Goal: Information Seeking & Learning: Find specific fact

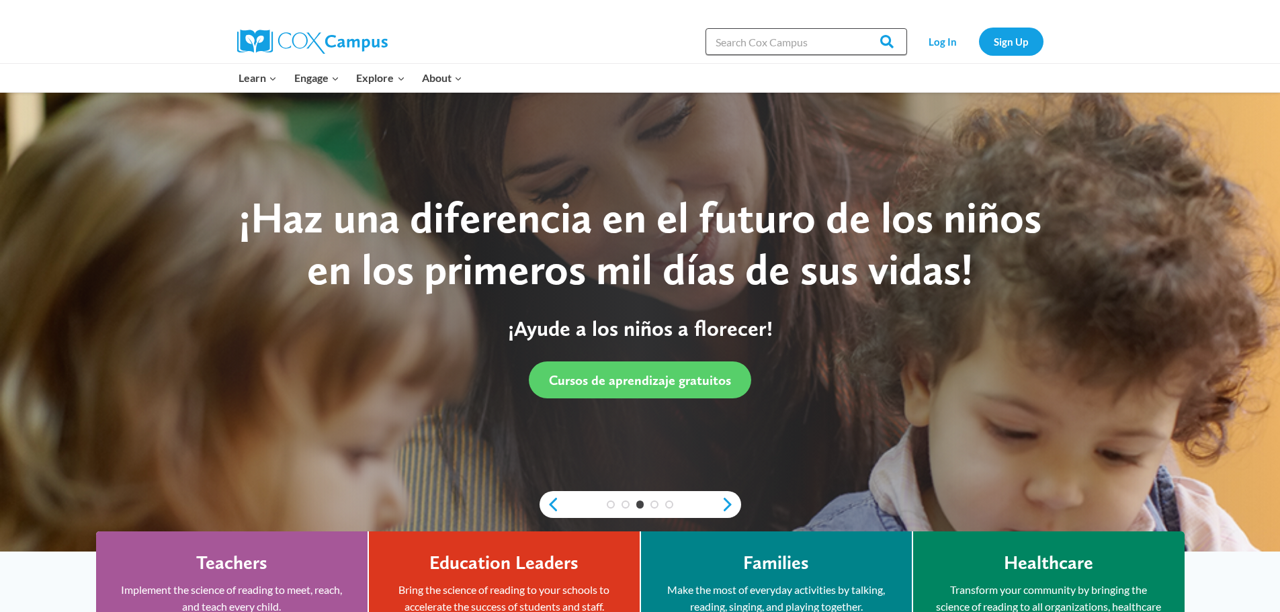
click at [783, 52] on input "Search in [URL][DOMAIN_NAME]" at bounding box center [807, 41] width 202 height 27
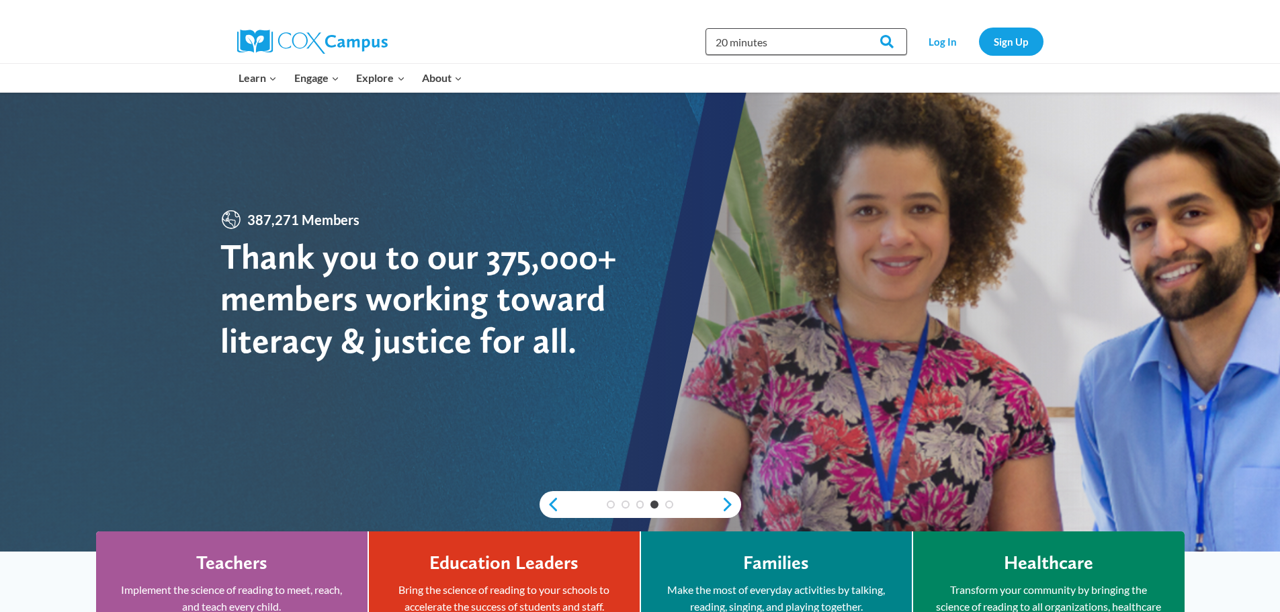
type input "20 minutes"
click at [855, 28] on input "Search" at bounding box center [881, 41] width 52 height 27
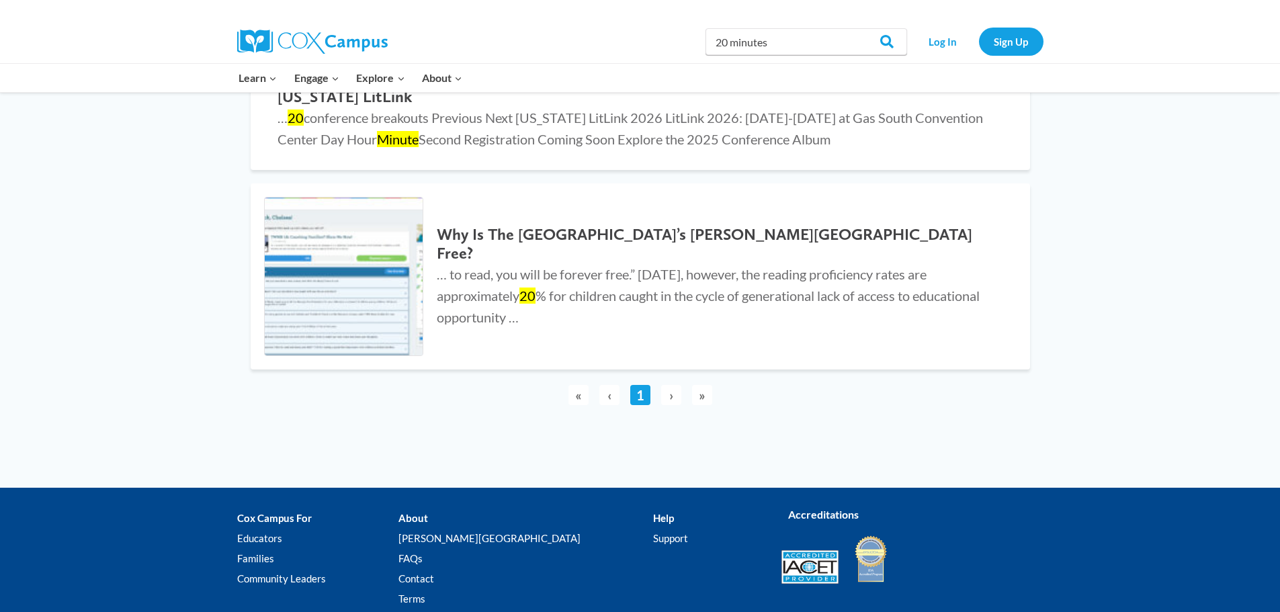
scroll to position [202, 0]
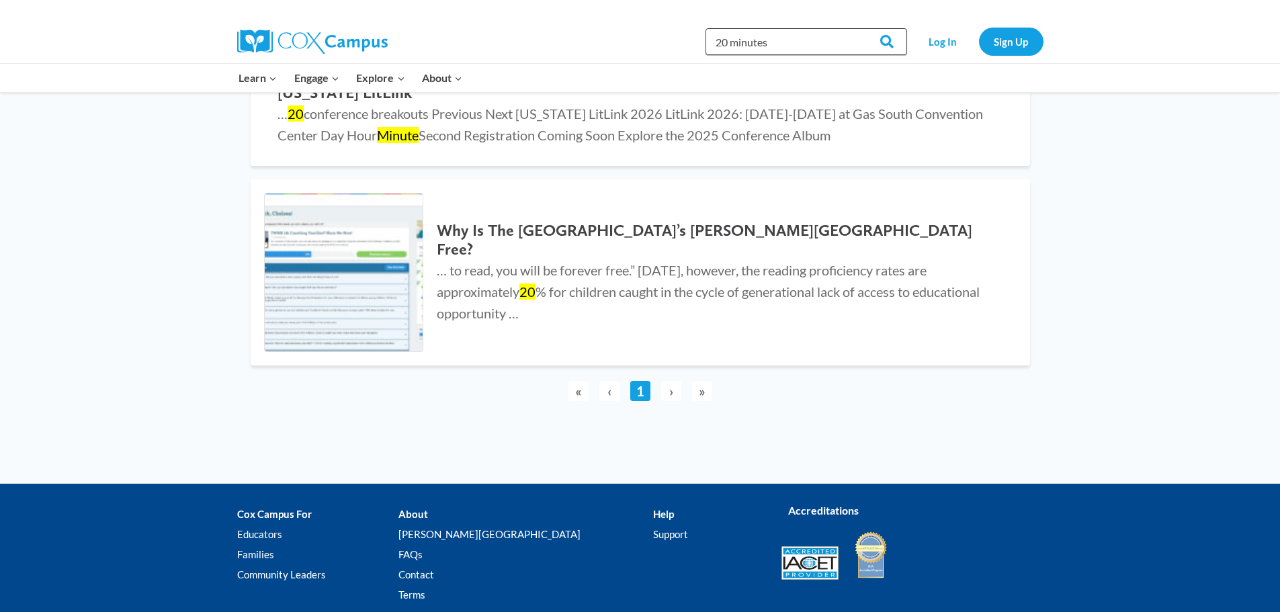
drag, startPoint x: 779, startPoint y: 38, endPoint x: 314, endPoint y: -2, distance: 466.0
click at [314, 0] on html "Skip to content Search in https://coxcampus.org/ 20 minutes Search Search Log I…" at bounding box center [640, 255] width 1280 height 915
type input "reading"
click at [855, 28] on input "Search" at bounding box center [881, 41] width 52 height 27
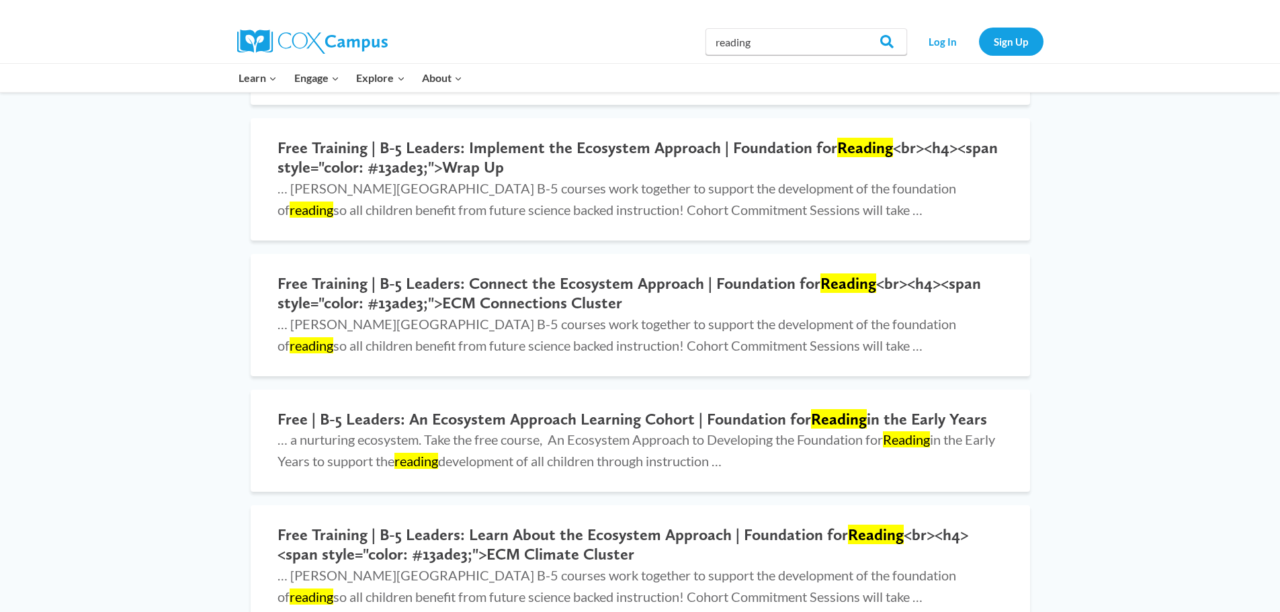
scroll to position [941, 0]
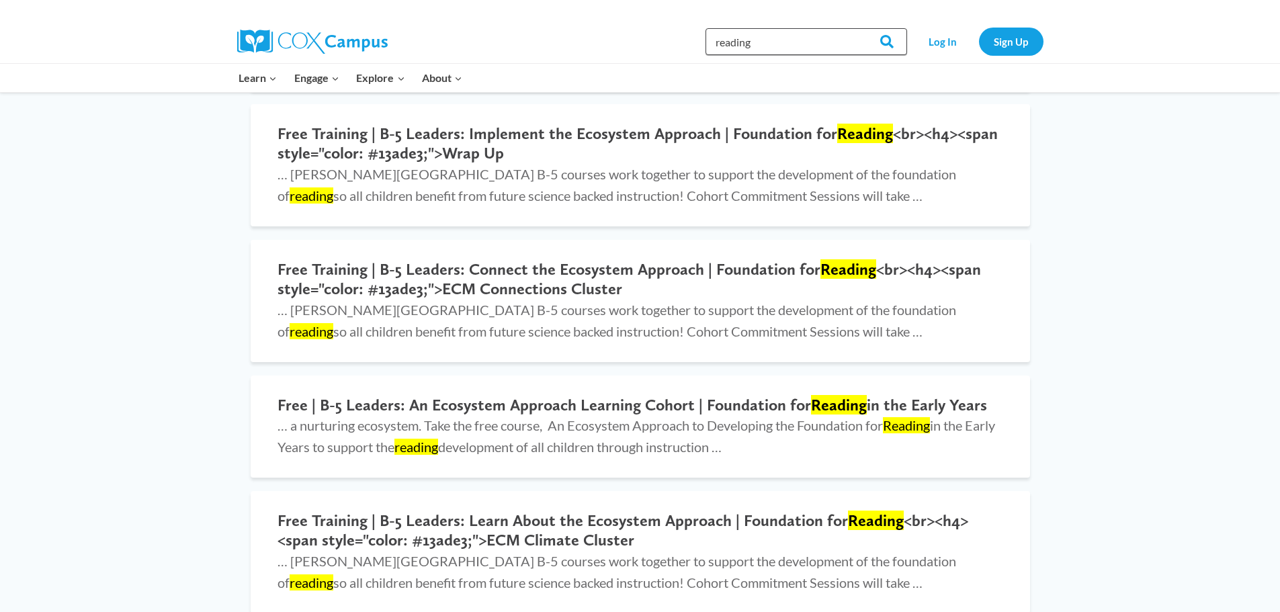
click at [796, 38] on input "reading" at bounding box center [807, 41] width 202 height 27
type input "read"
click at [855, 28] on input "Search" at bounding box center [881, 41] width 52 height 27
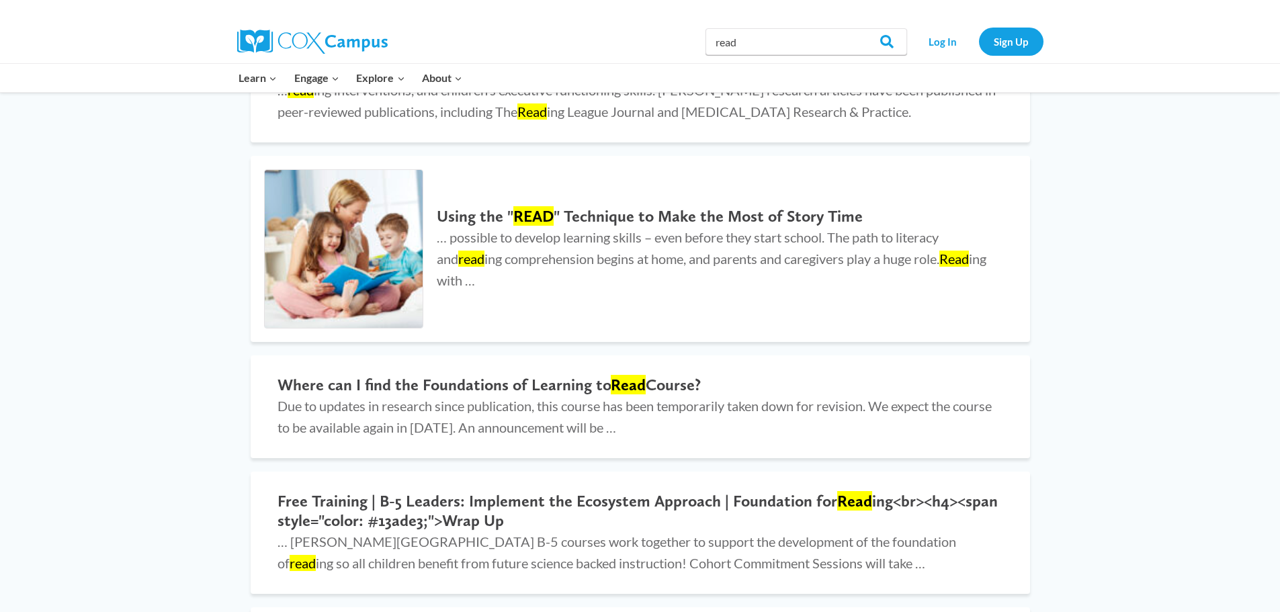
scroll to position [806, 0]
click at [675, 216] on h2 "Using the " READ " Technique to Make the Most of Story Time" at bounding box center [720, 215] width 566 height 19
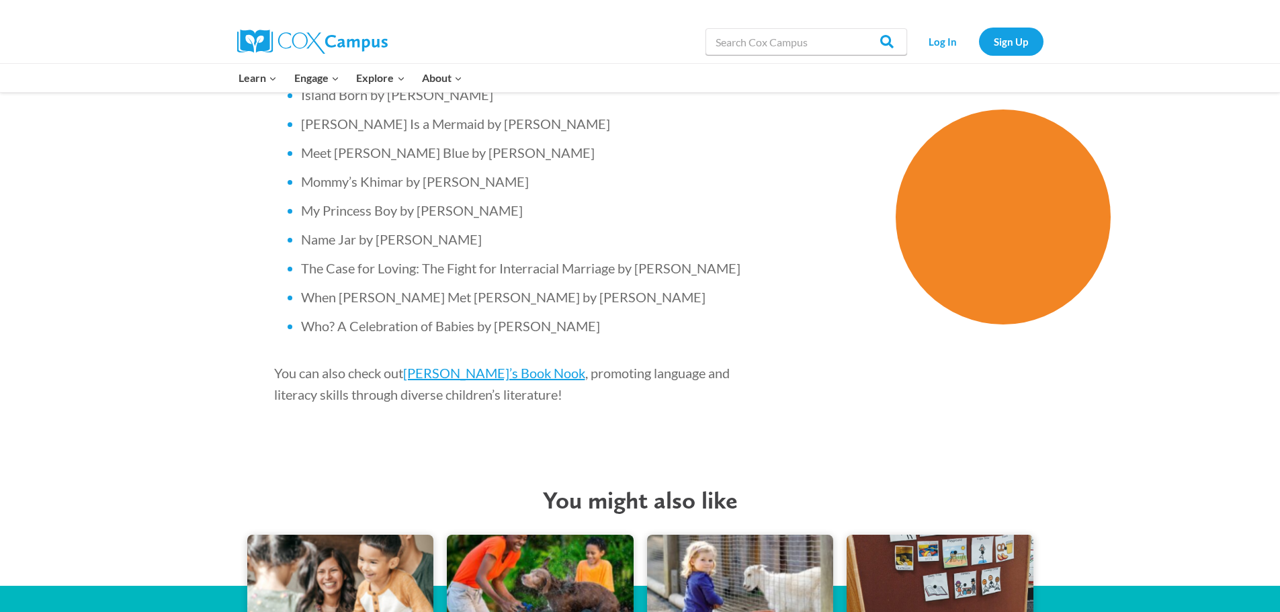
scroll to position [3696, 0]
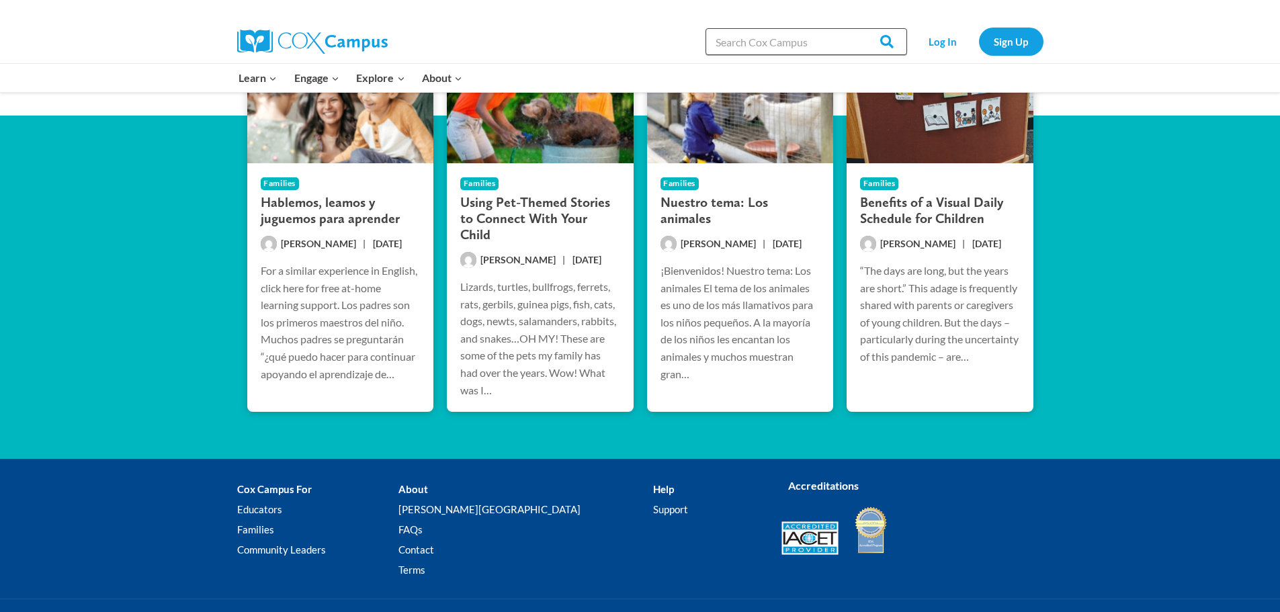
click at [745, 44] on input "Search in [URL][DOMAIN_NAME]" at bounding box center [807, 41] width 202 height 27
type input "pdf"
click at [855, 28] on input "Search" at bounding box center [881, 41] width 52 height 27
